Goal: Information Seeking & Learning: Learn about a topic

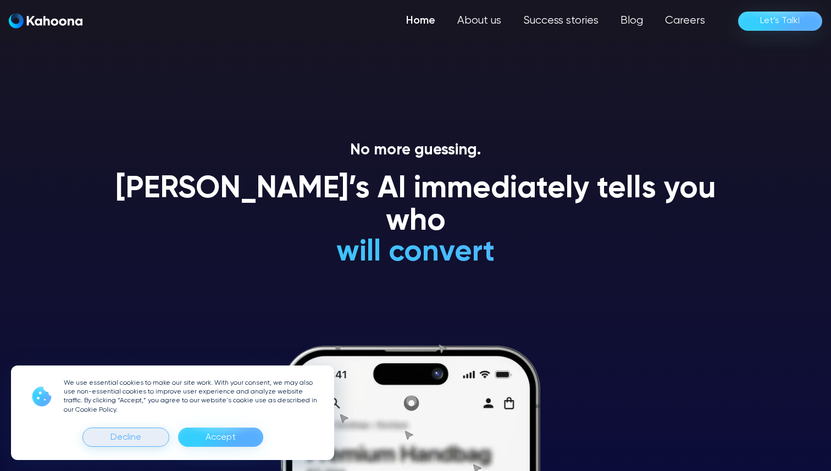
click at [124, 440] on div "Decline" at bounding box center [126, 438] width 31 height 18
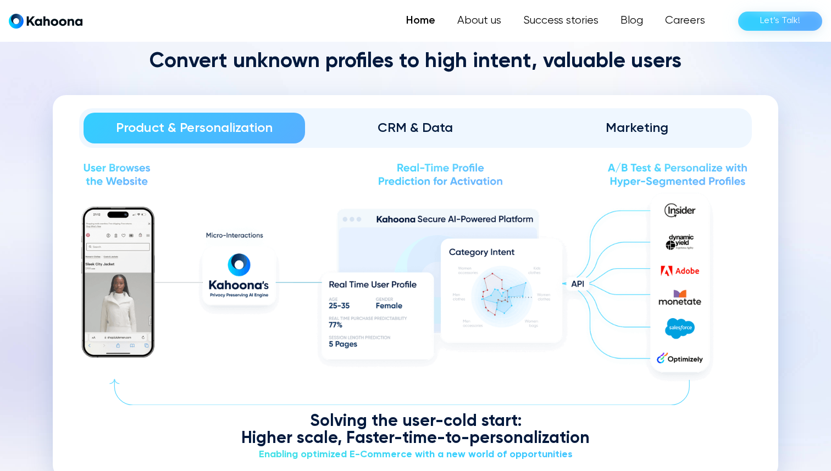
scroll to position [1097, 0]
click at [232, 296] on img at bounding box center [415, 288] width 673 height 198
click at [123, 274] on img at bounding box center [415, 288] width 673 height 198
click at [417, 127] on div "CRM & Data" at bounding box center [416, 128] width 191 height 18
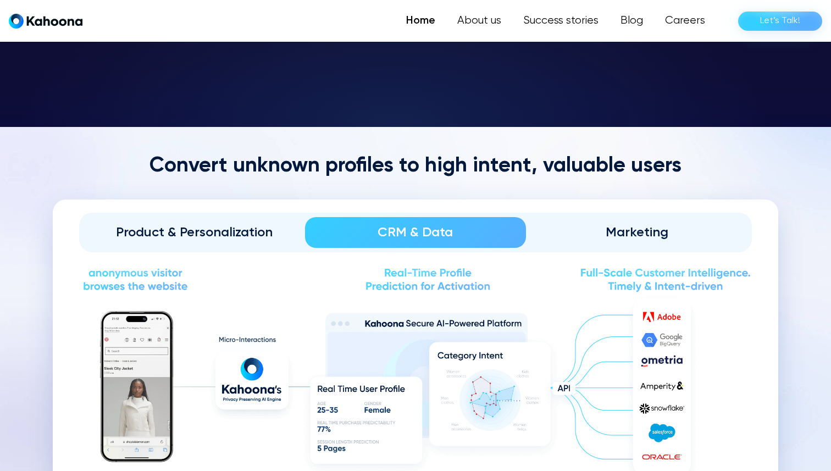
click at [636, 221] on link "Marketing" at bounding box center [637, 232] width 222 height 31
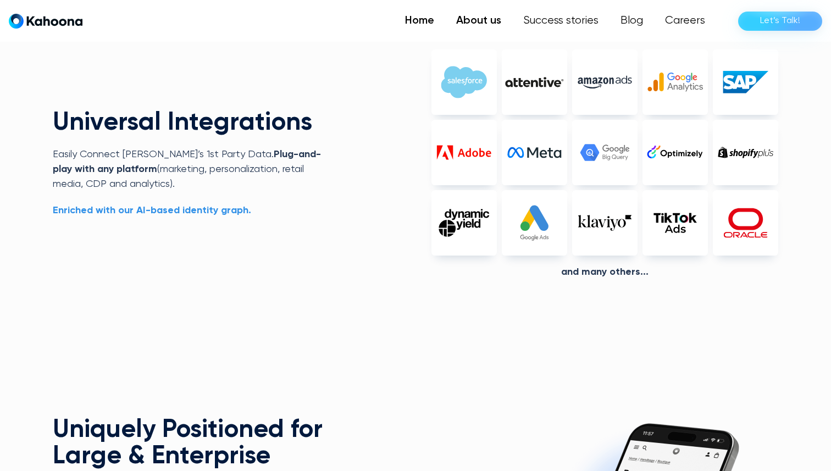
scroll to position [2460, 0]
click at [469, 18] on link "About us" at bounding box center [478, 21] width 67 height 22
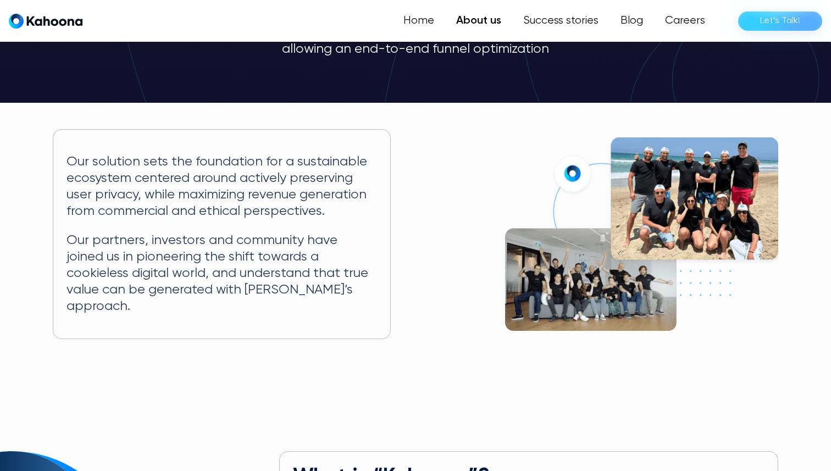
scroll to position [152, 0]
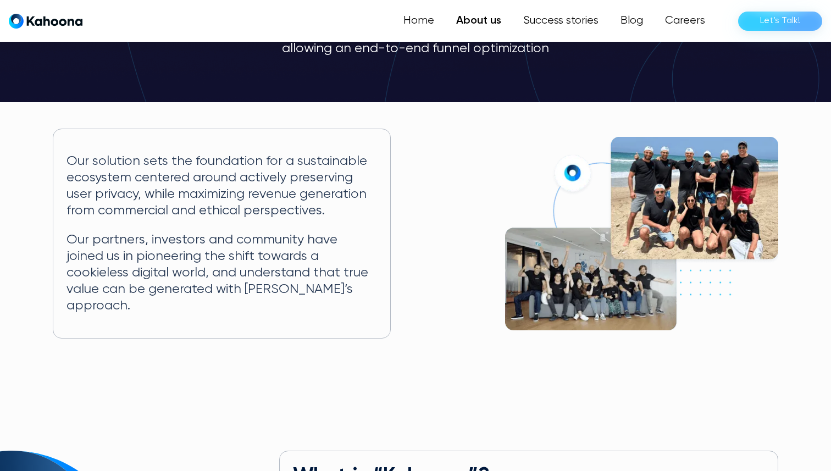
click at [573, 277] on img at bounding box center [641, 234] width 273 height 194
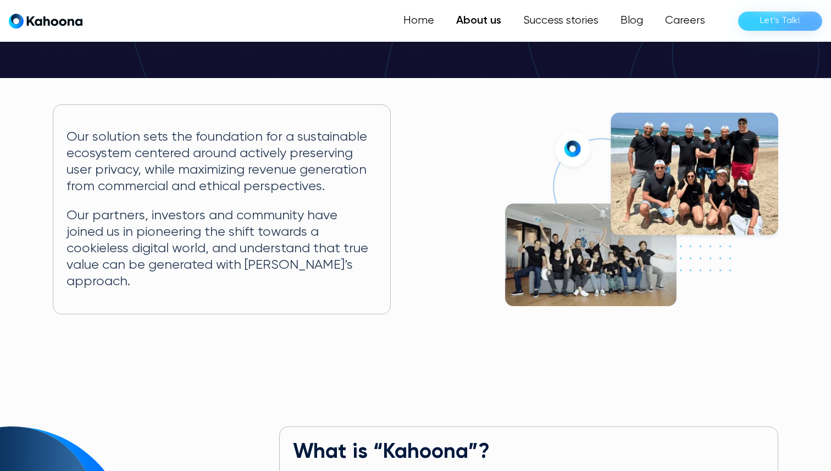
scroll to position [176, 0]
click at [703, 157] on img at bounding box center [641, 210] width 273 height 194
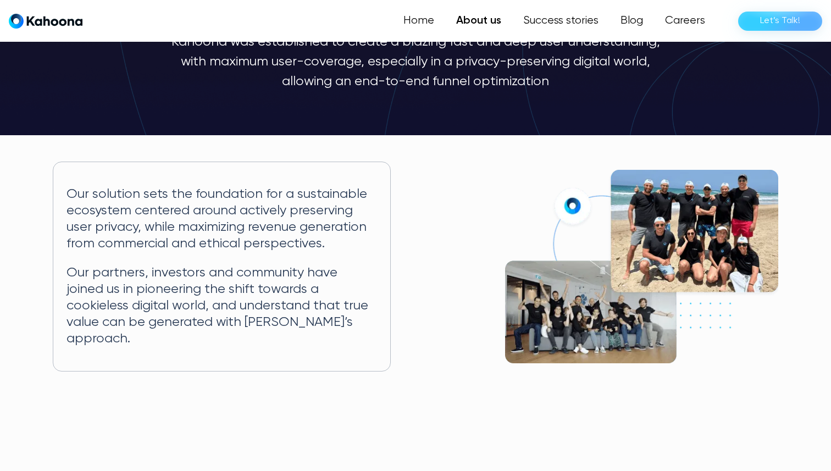
scroll to position [118, 0]
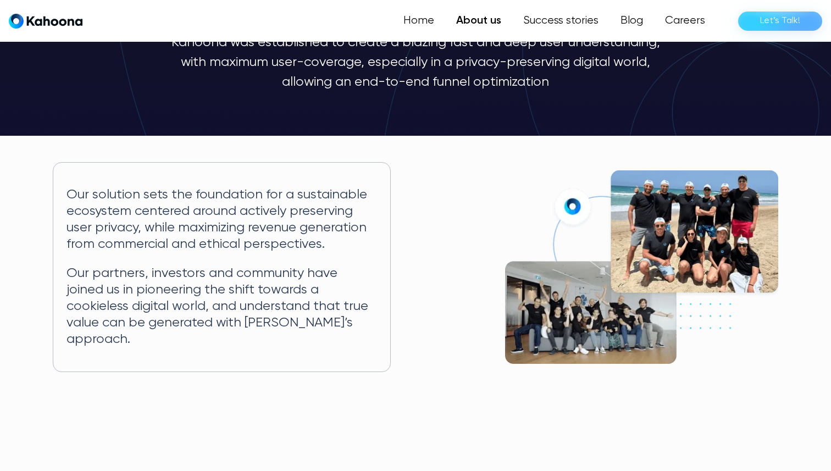
click at [567, 310] on img at bounding box center [641, 267] width 273 height 194
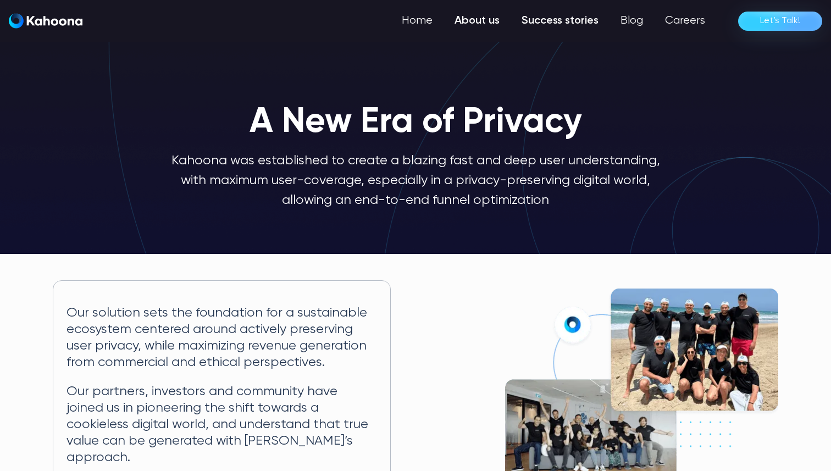
scroll to position [0, 0]
click at [573, 26] on link "Success stories" at bounding box center [560, 21] width 99 height 22
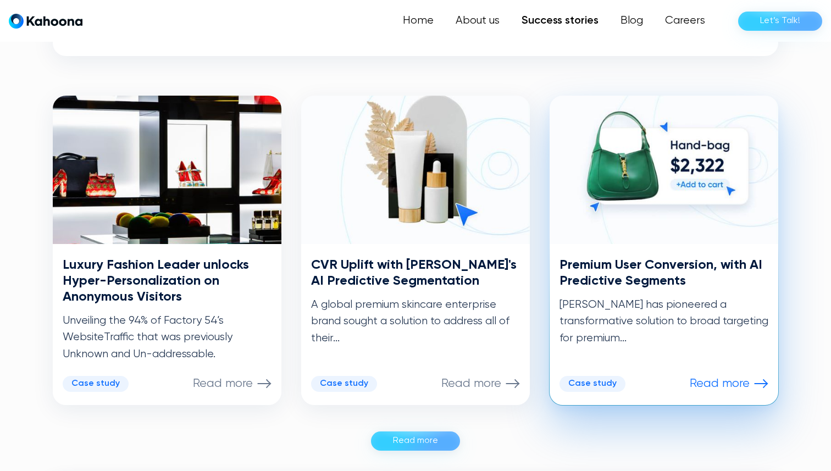
scroll to position [509, 0]
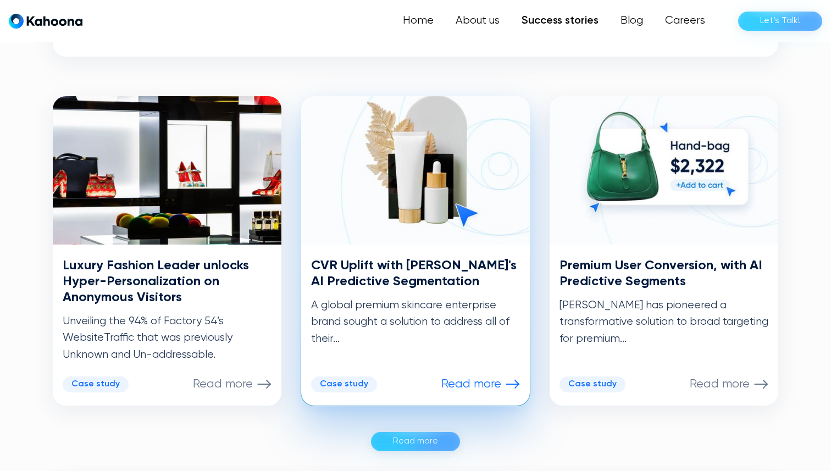
click at [475, 382] on p "Read more" at bounding box center [472, 384] width 60 height 14
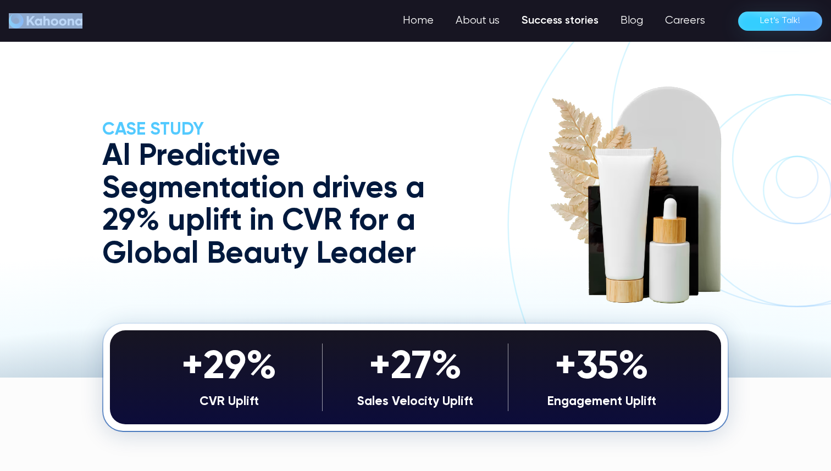
drag, startPoint x: 84, startPoint y: 21, endPoint x: 67, endPoint y: 19, distance: 17.2
click at [67, 19] on div "Home About us Success stories Blog Careers Let’s Talk!" at bounding box center [416, 21] width 814 height 22
copy img "home"
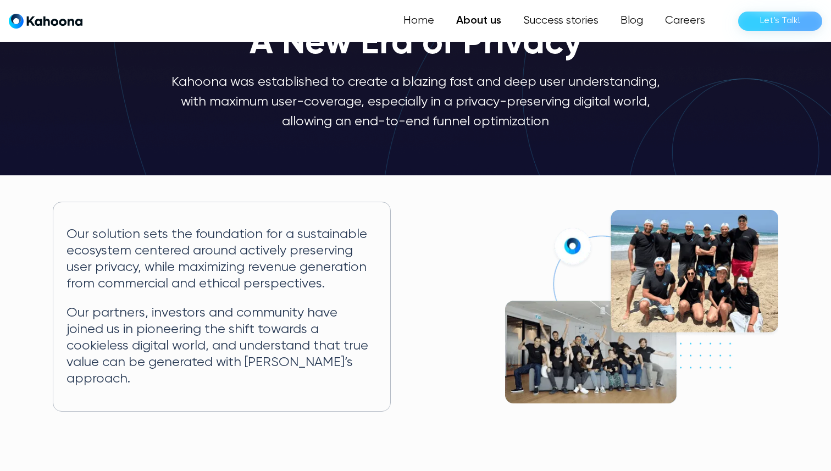
scroll to position [79, 0]
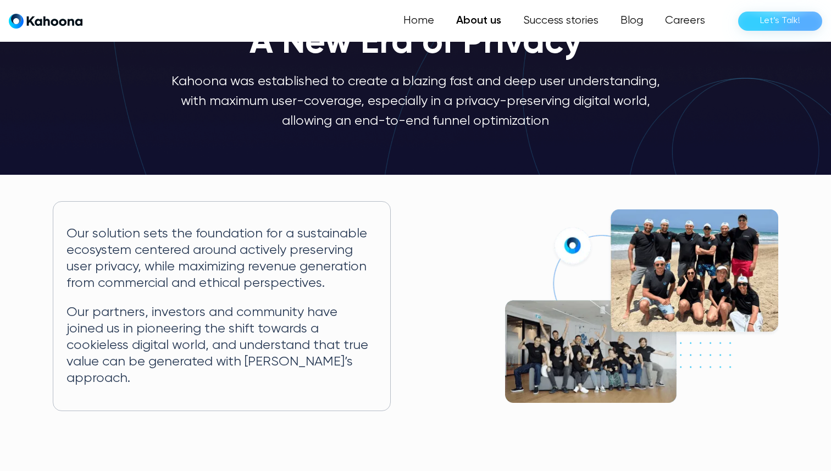
click at [689, 284] on img at bounding box center [641, 307] width 273 height 194
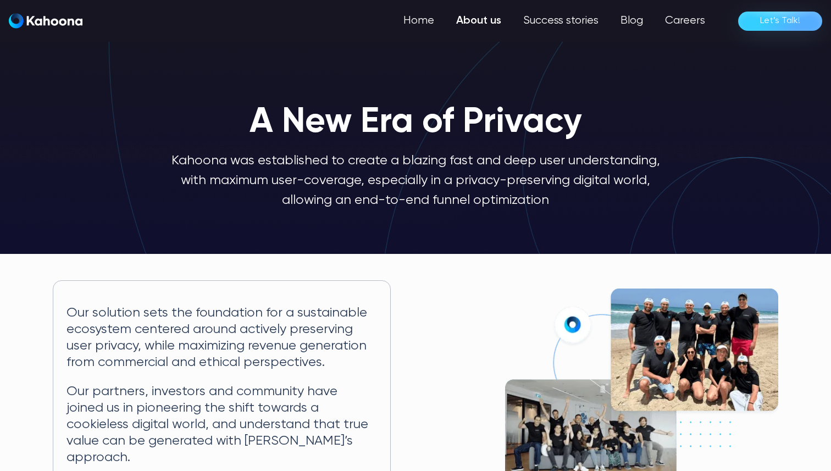
scroll to position [0, 0]
